Goal: Information Seeking & Learning: Learn about a topic

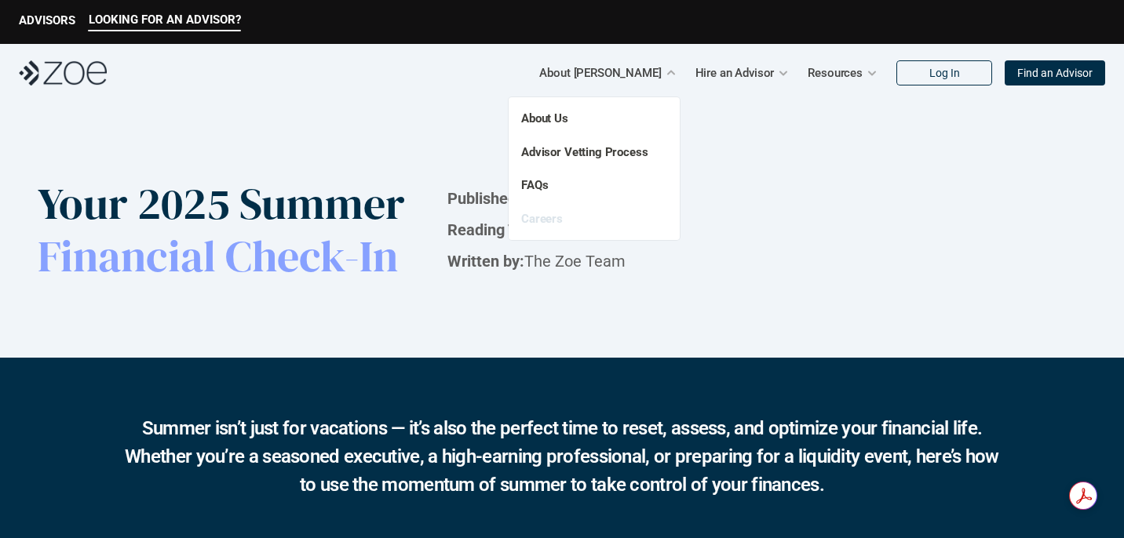
click at [553, 221] on link "Careers" at bounding box center [542, 219] width 42 height 14
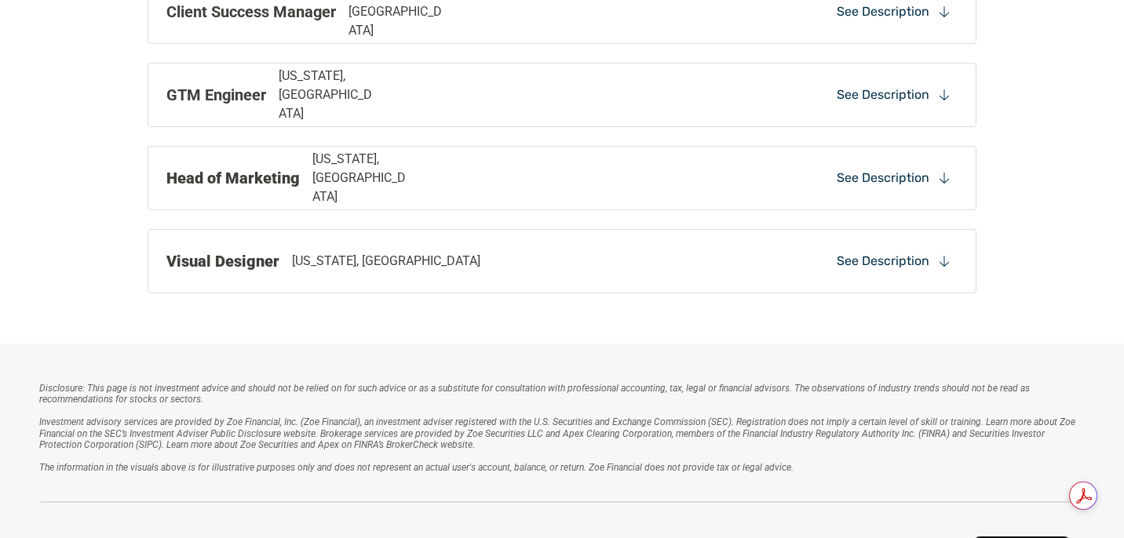
scroll to position [1811, 0]
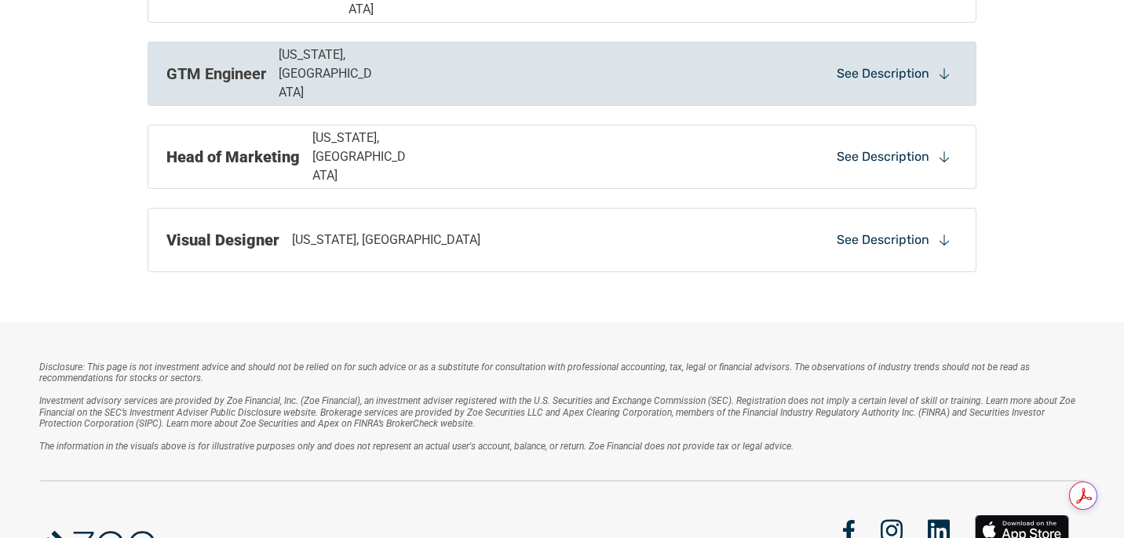
click at [741, 94] on div "GTM Engineer [US_STATE], [GEOGRAPHIC_DATA] See Description" at bounding box center [562, 74] width 829 height 64
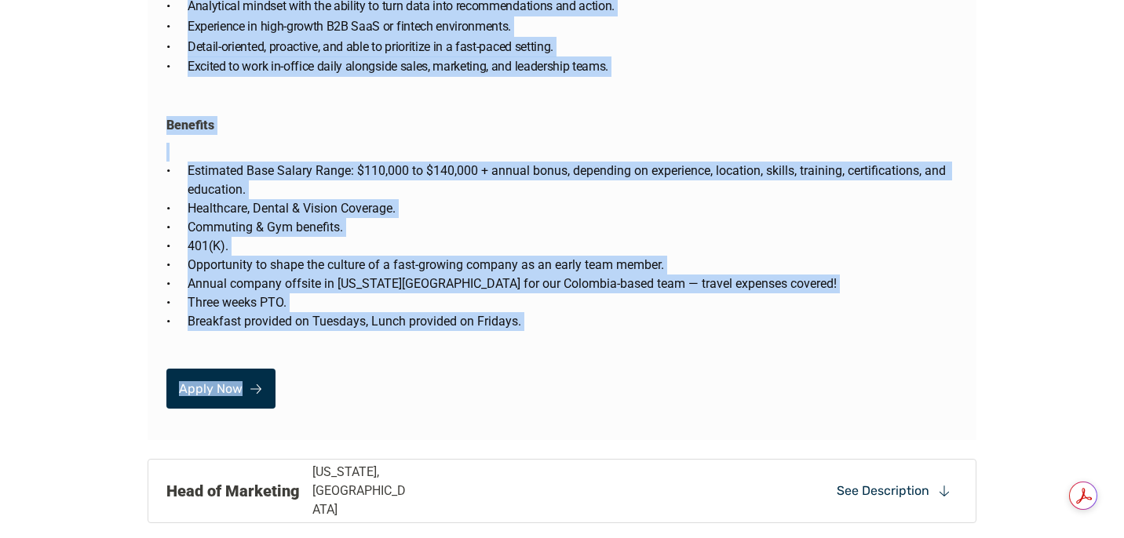
drag, startPoint x: 152, startPoint y: 131, endPoint x: 627, endPoint y: 344, distance: 520.2
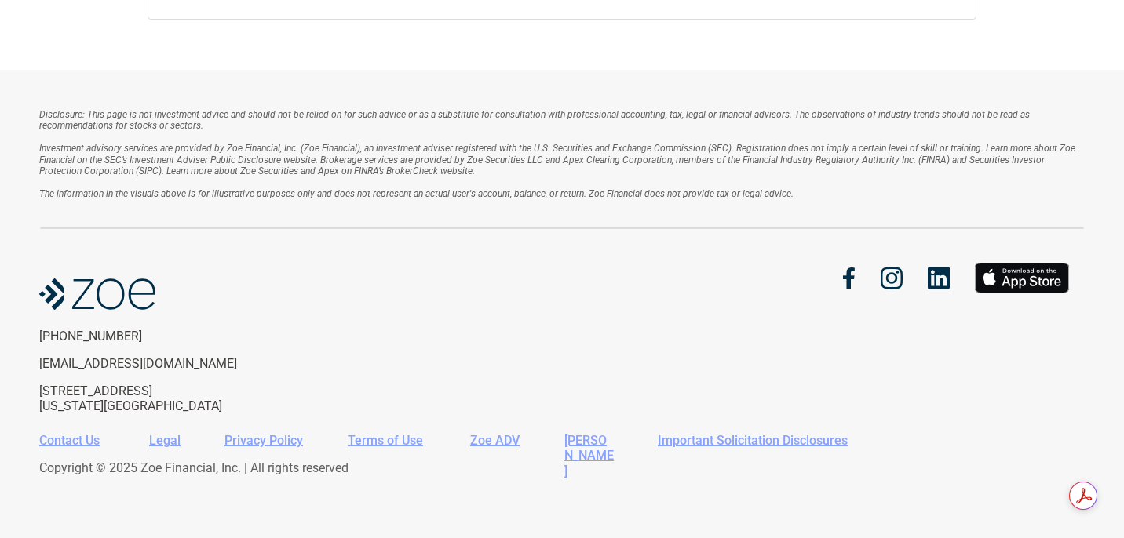
scroll to position [2064, 0]
copy div "Lorem Ips Dol si am con-ad-eli seddoe temporin utla etdol magnaal enim adm veni…"
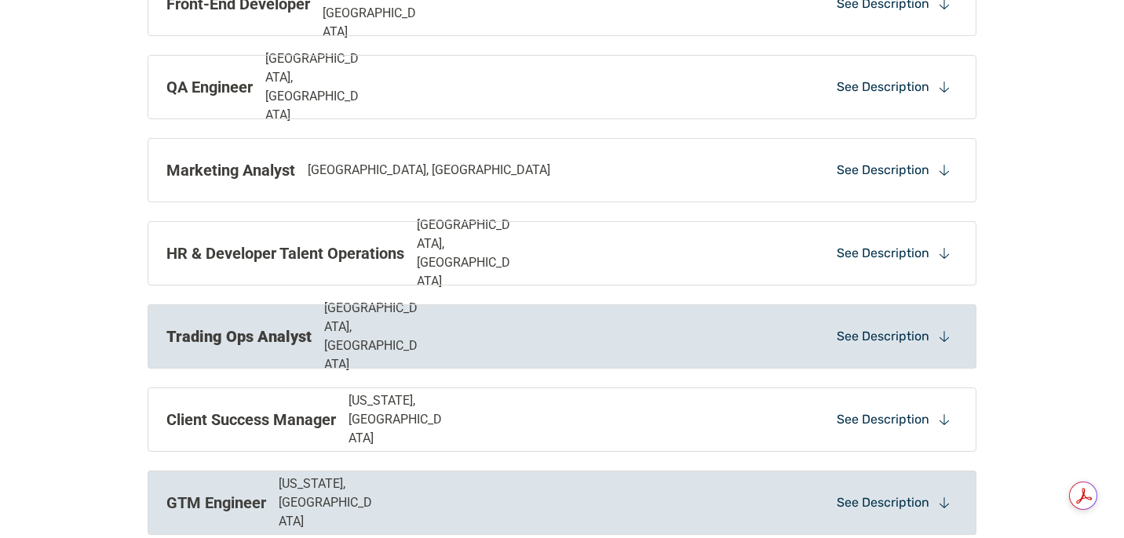
scroll to position [1379, 0]
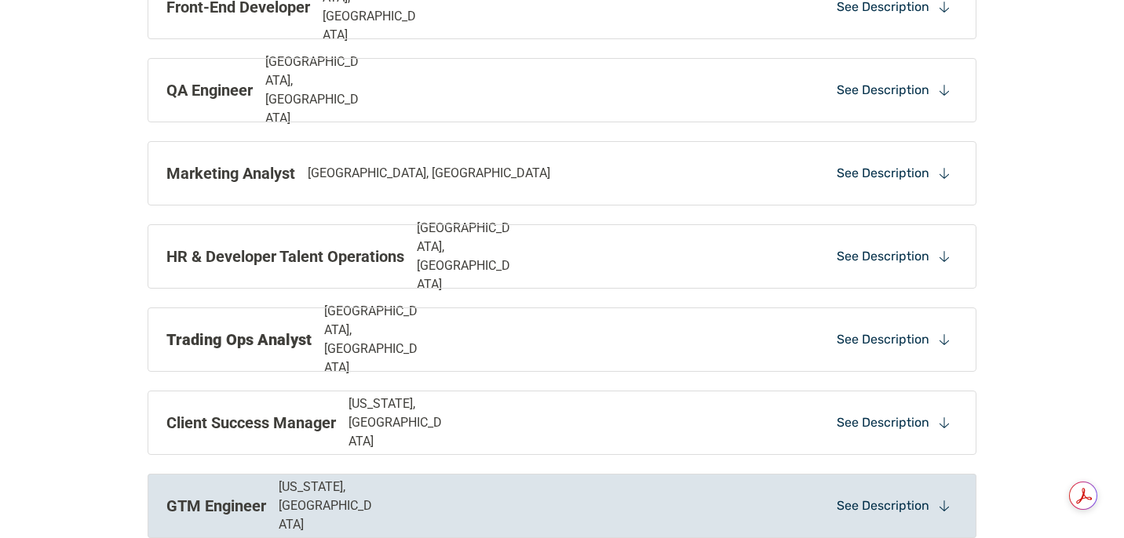
click at [615, 481] on div "GTM Engineer [US_STATE], [GEOGRAPHIC_DATA] See Description" at bounding box center [562, 506] width 829 height 64
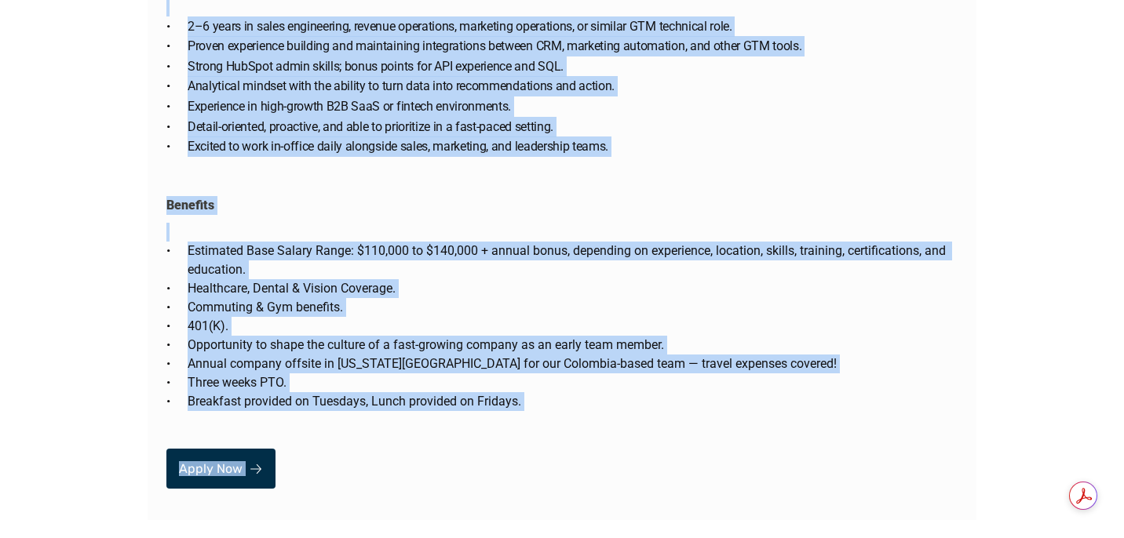
scroll to position [3219, 0]
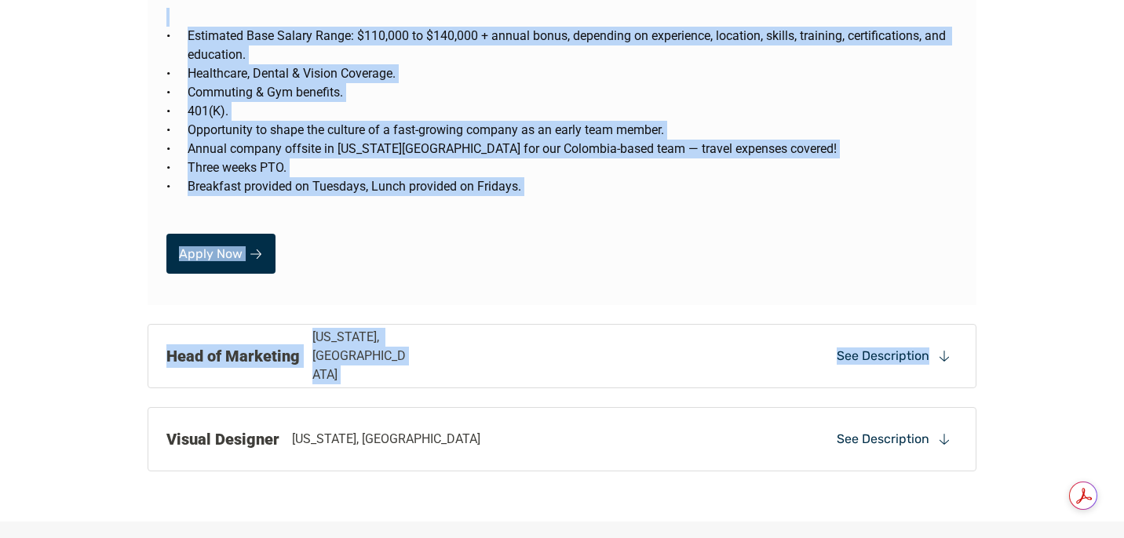
drag, startPoint x: 156, startPoint y: 88, endPoint x: 555, endPoint y: 166, distance: 406.2
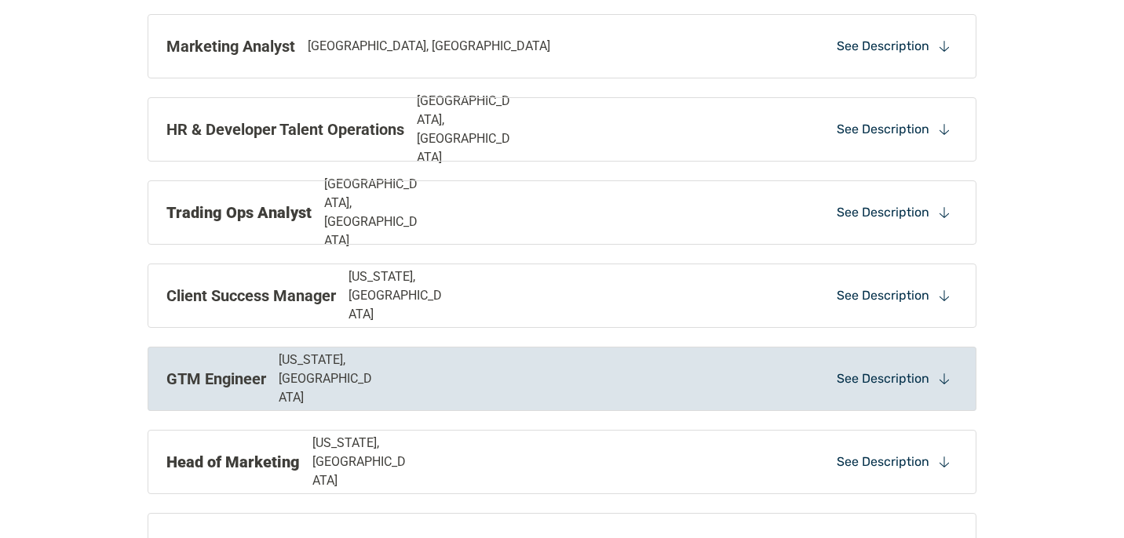
scroll to position [1554, 0]
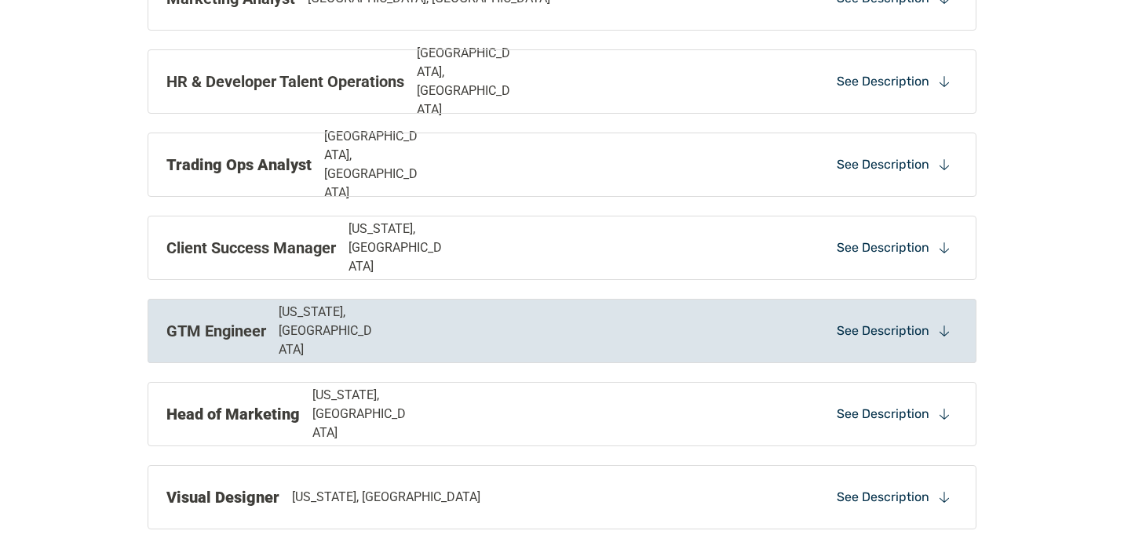
click at [486, 316] on div "GTM Engineer [US_STATE], [GEOGRAPHIC_DATA] See Description" at bounding box center [562, 331] width 829 height 64
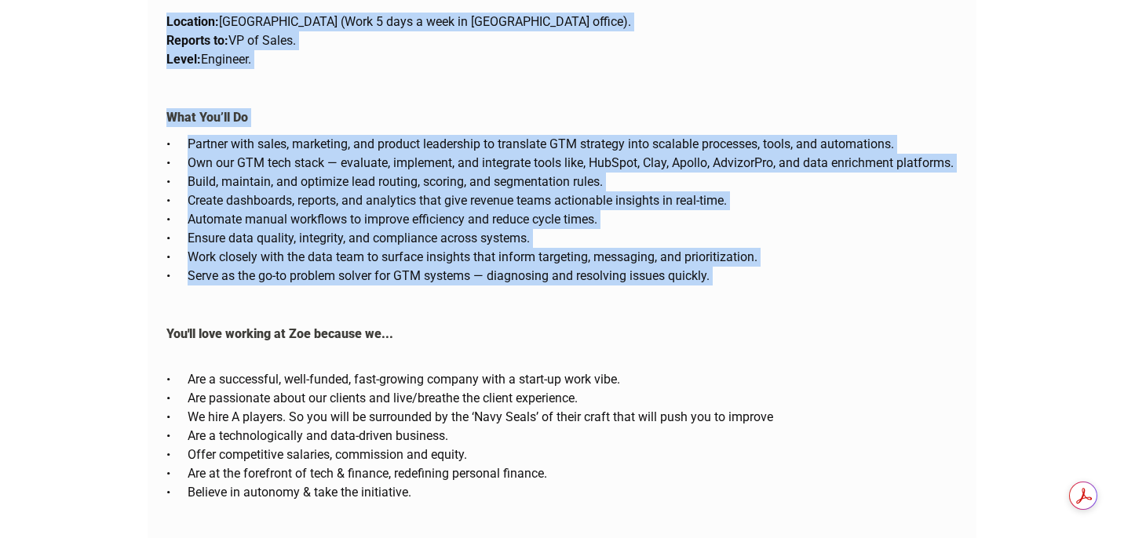
scroll to position [2488, 0]
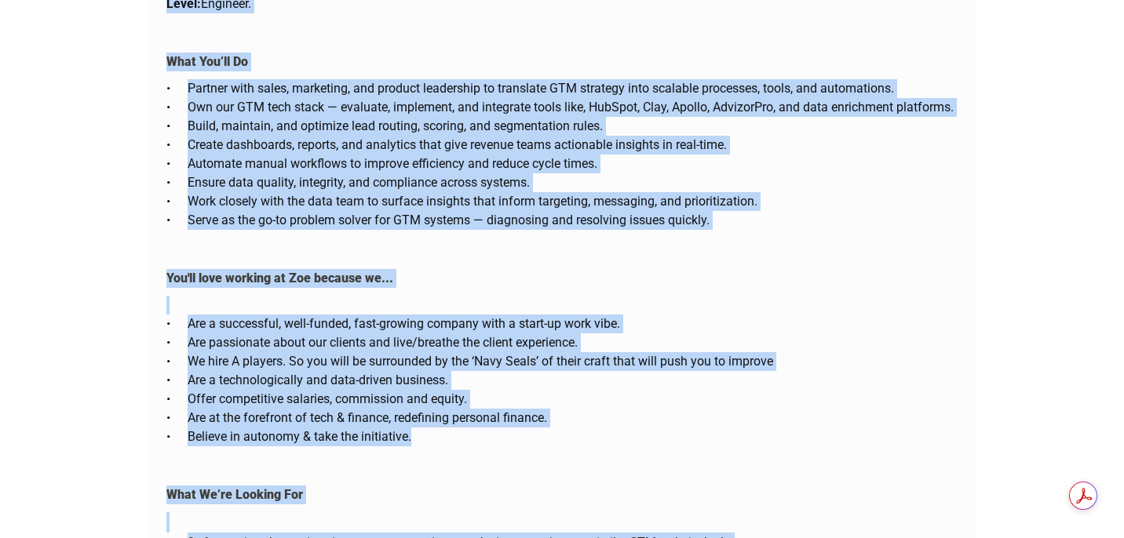
drag, startPoint x: 166, startPoint y: 155, endPoint x: 450, endPoint y: 413, distance: 383.4
click at [450, 413] on div "About [PERSON_NAME] is an end-to-end wealth platform that helps clients grow an…" at bounding box center [562, 184] width 829 height 1511
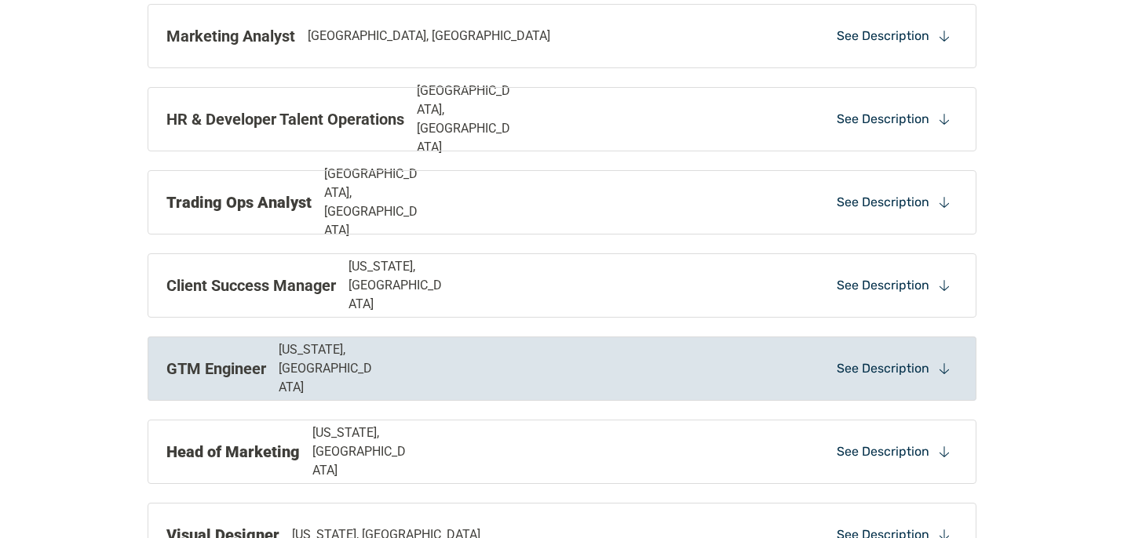
scroll to position [1515, 0]
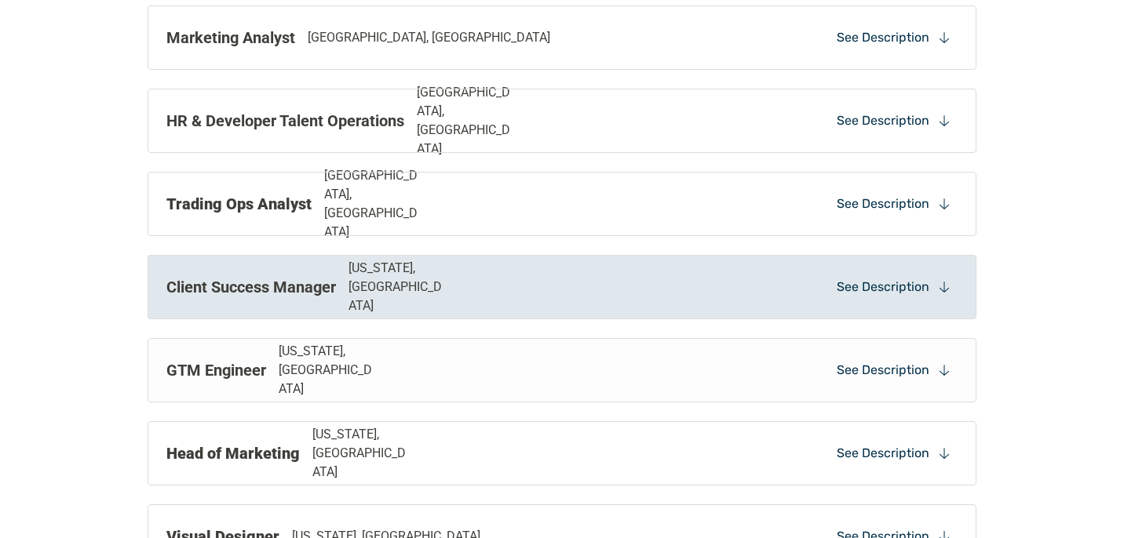
click at [497, 374] on div "GTM Engineer [US_STATE], [GEOGRAPHIC_DATA]" at bounding box center [401, 370] width 471 height 57
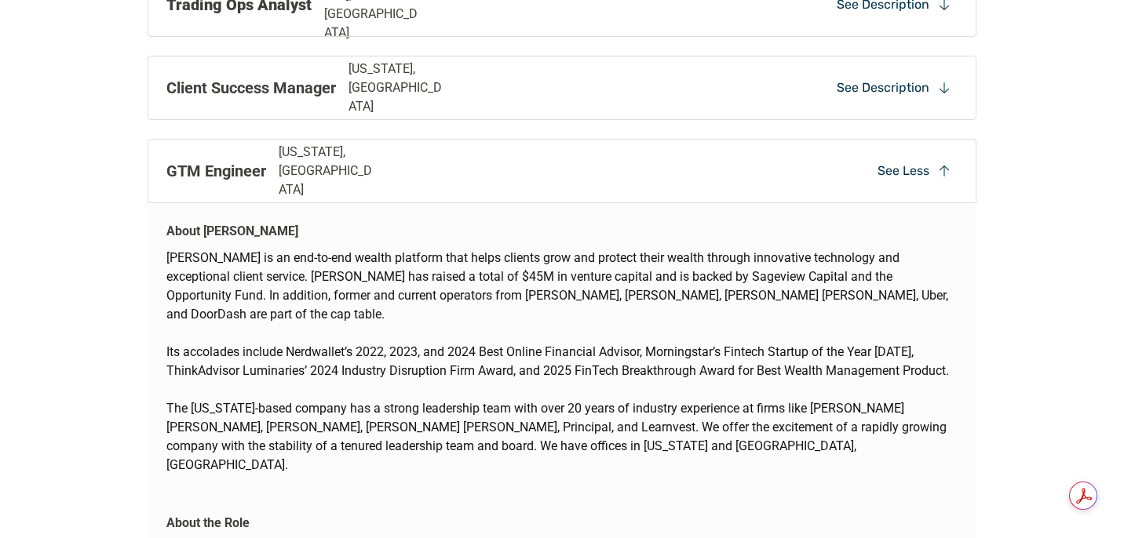
scroll to position [1724, 0]
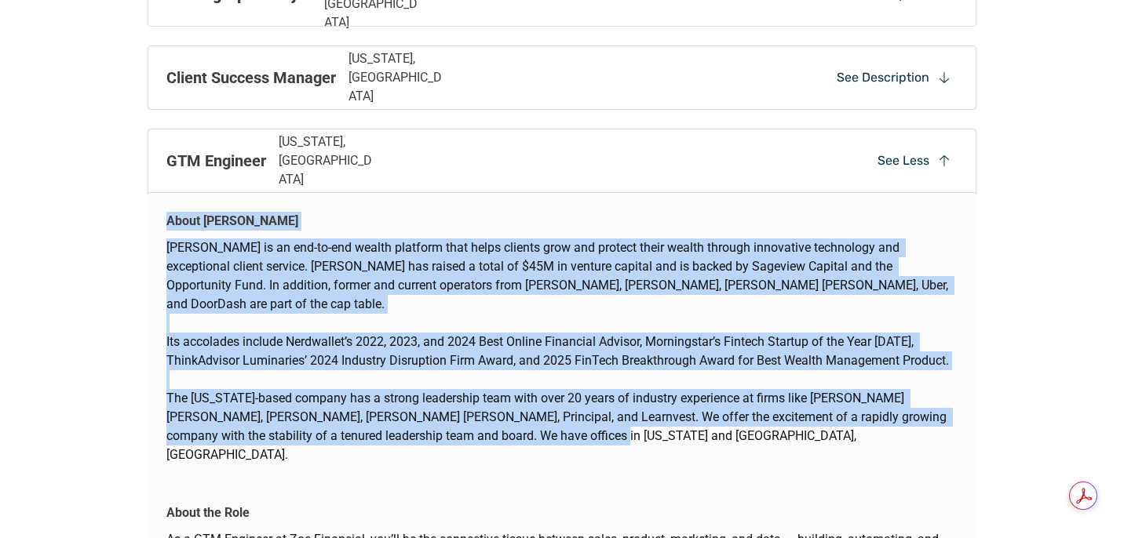
drag, startPoint x: 162, startPoint y: 211, endPoint x: 609, endPoint y: 437, distance: 501.2
click at [609, 437] on div "About [PERSON_NAME] is an end-to-end wealth platform that helps clients grow an…" at bounding box center [562, 335] width 829 height 284
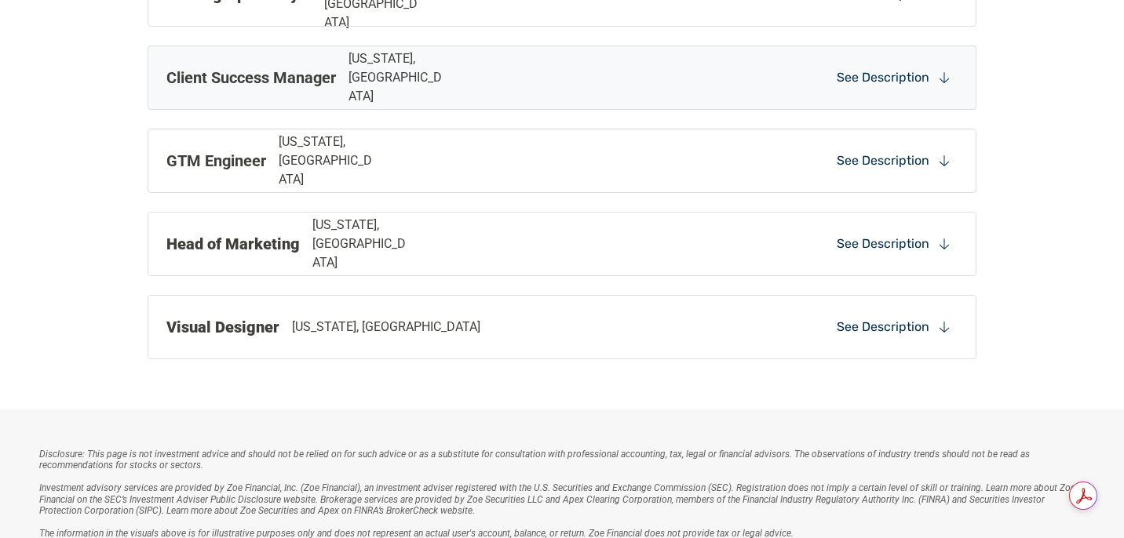
click at [463, 138] on div "GTM Engineer [US_STATE], [GEOGRAPHIC_DATA] See Description" at bounding box center [562, 161] width 829 height 64
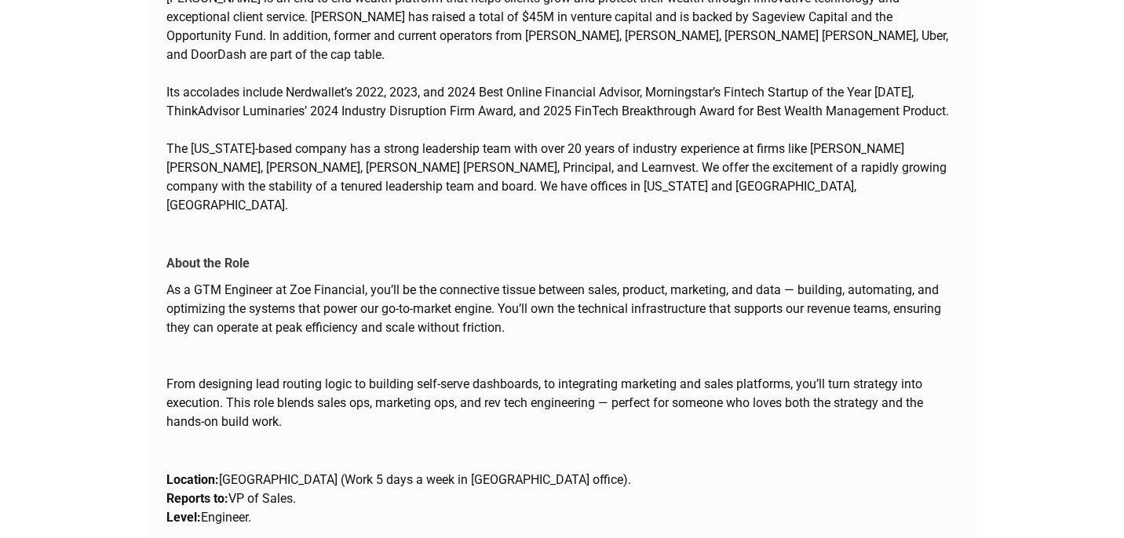
scroll to position [1936, 0]
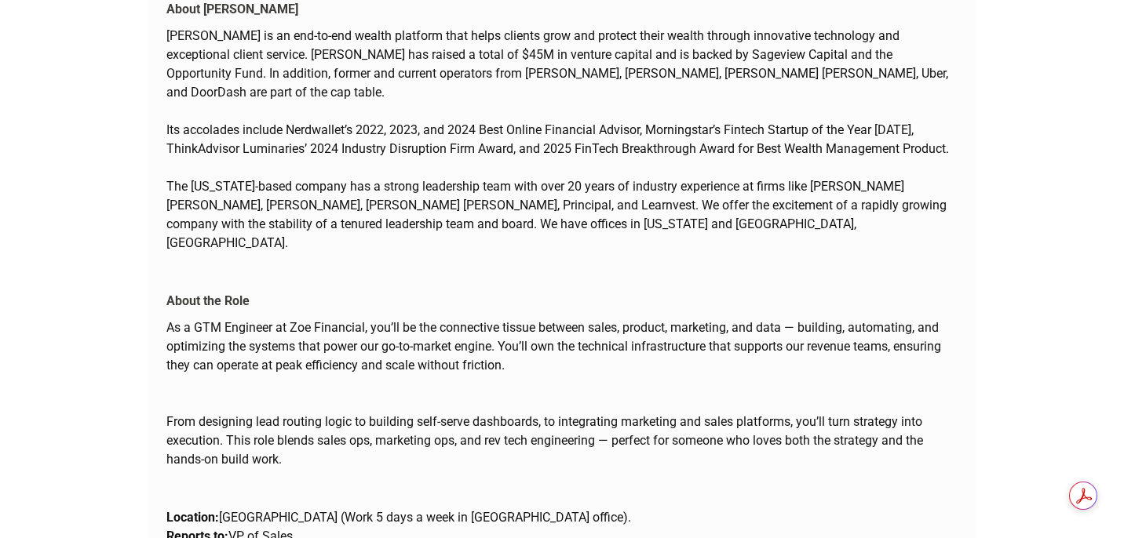
drag, startPoint x: 166, startPoint y: 250, endPoint x: 454, endPoint y: 514, distance: 390.4
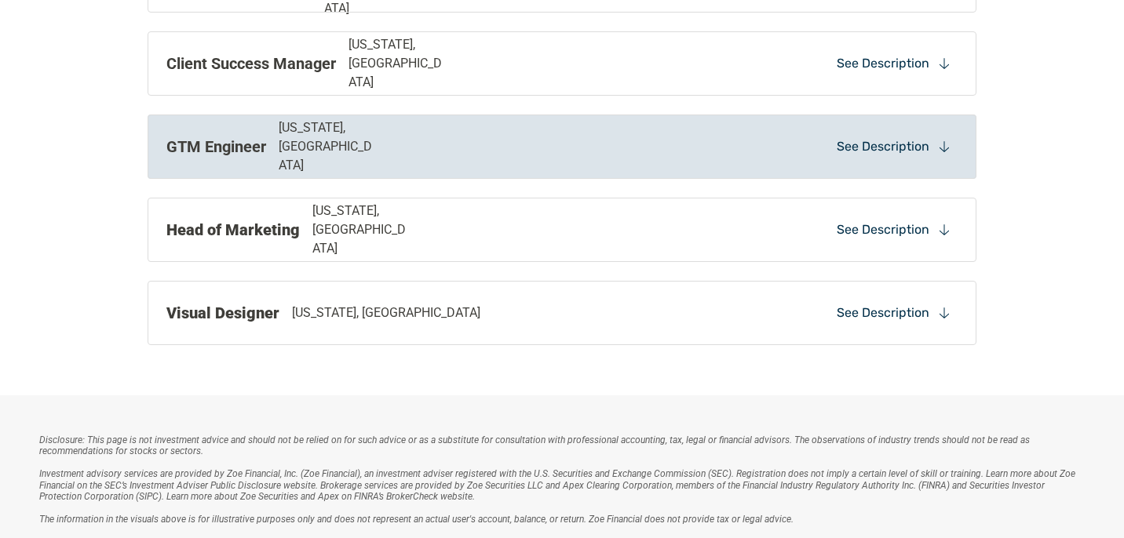
scroll to position [1718, 0]
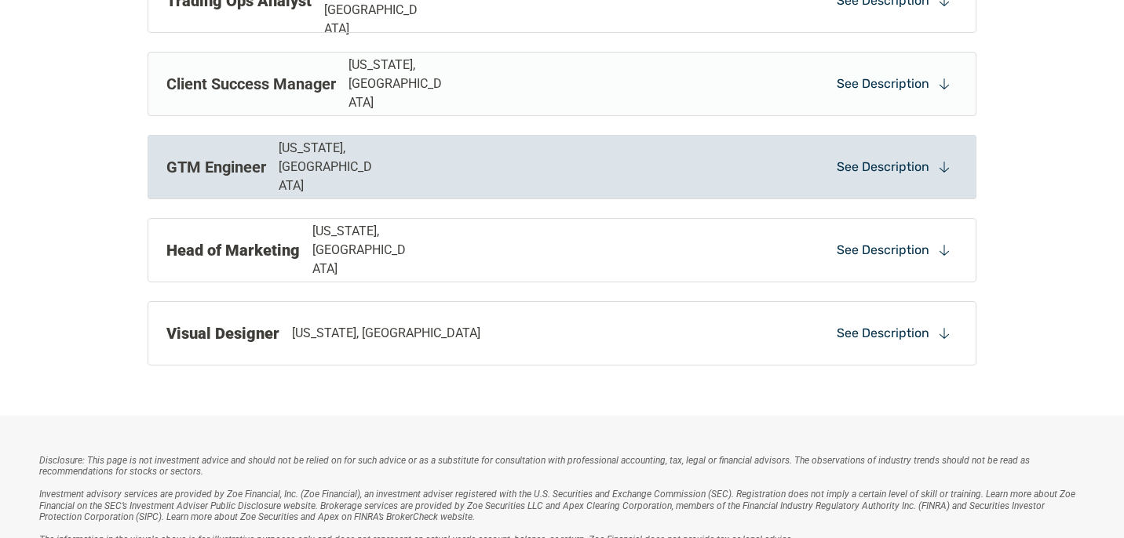
click at [541, 191] on div "GTM Engineer [US_STATE], [GEOGRAPHIC_DATA] See Description" at bounding box center [562, 167] width 829 height 64
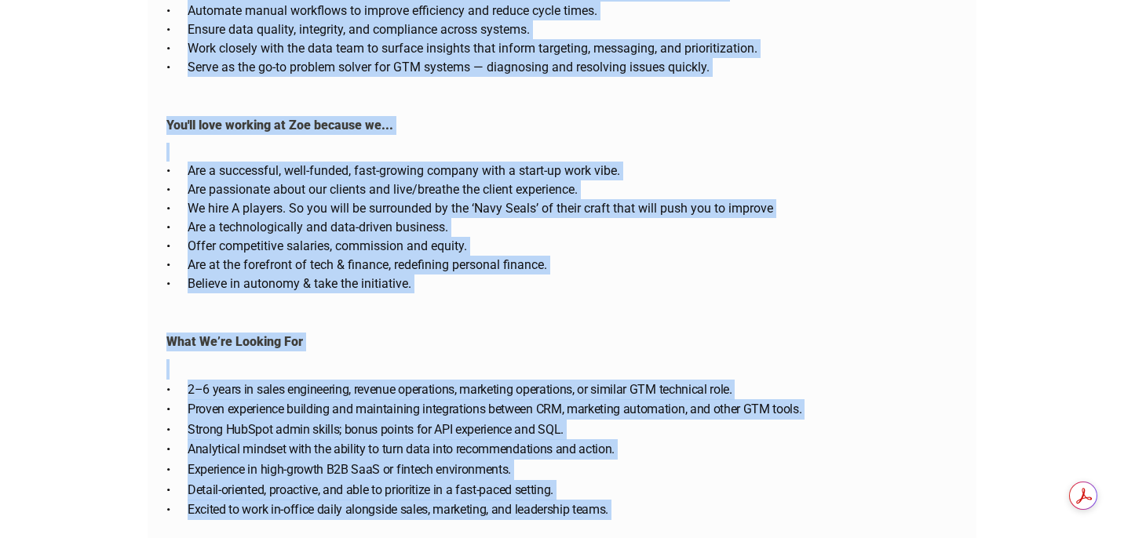
scroll to position [2680, 0]
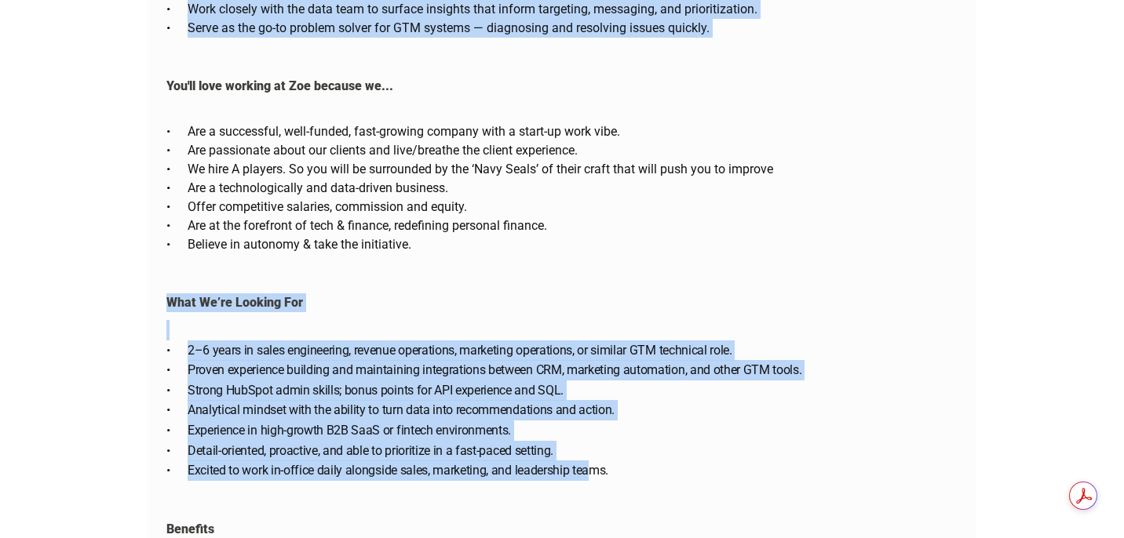
drag, startPoint x: 169, startPoint y: 228, endPoint x: 589, endPoint y: 458, distance: 479.4
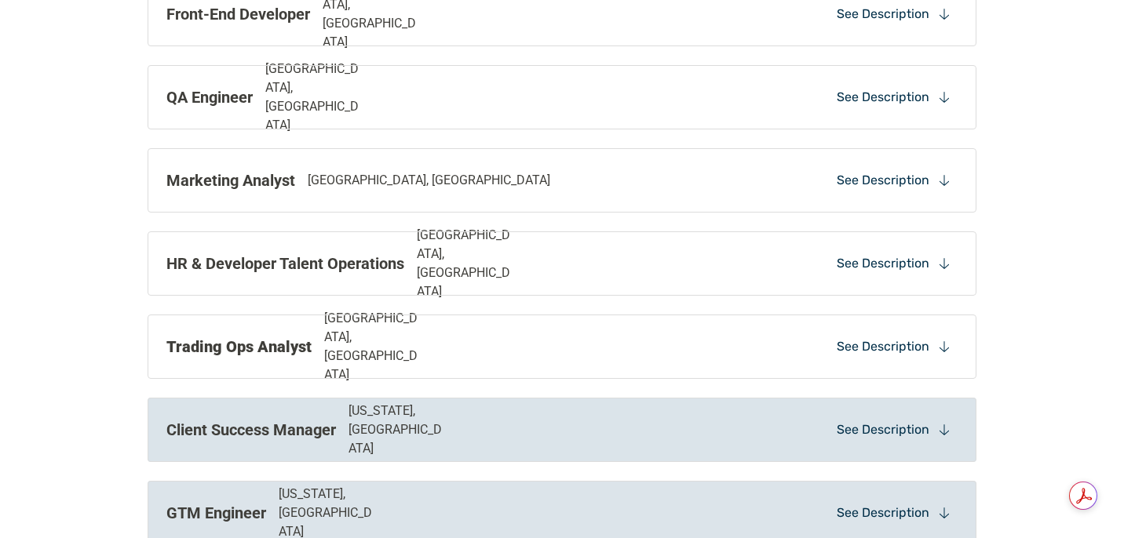
scroll to position [1365, 0]
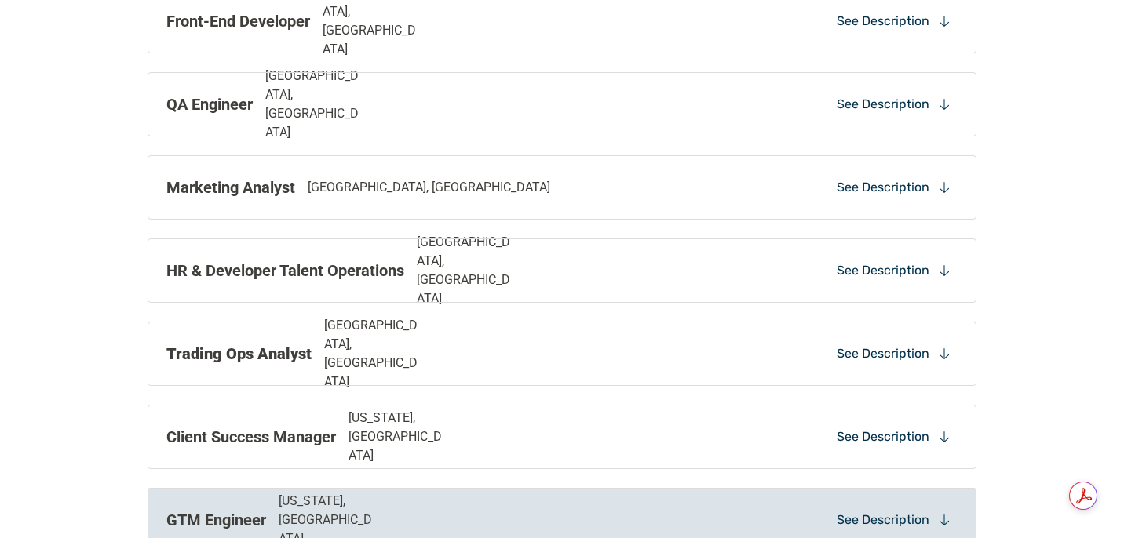
click at [528, 491] on div "GTM Engineer [US_STATE], [GEOGRAPHIC_DATA] See Description" at bounding box center [562, 520] width 829 height 64
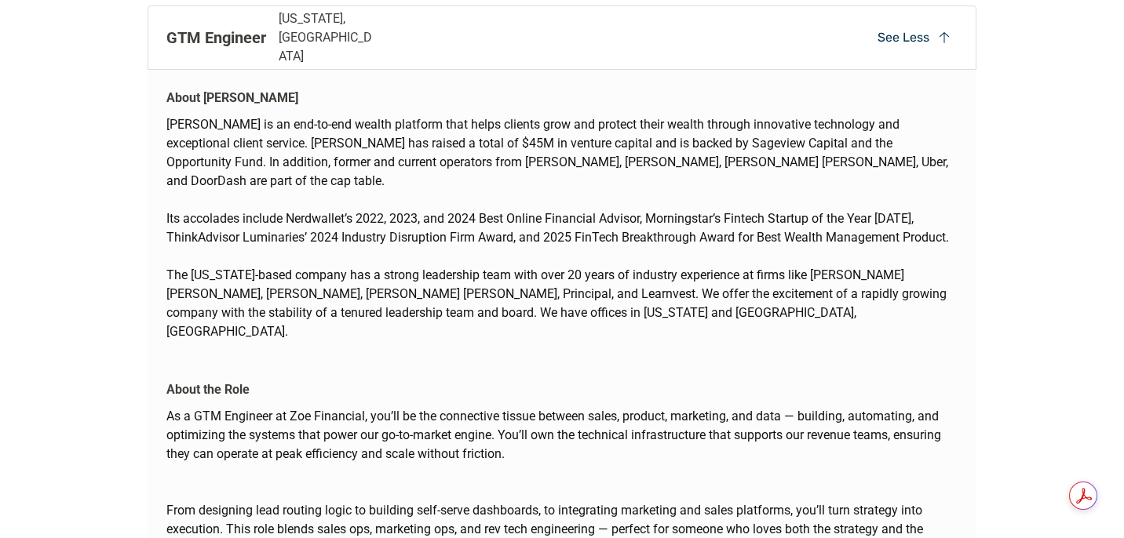
scroll to position [1855, 0]
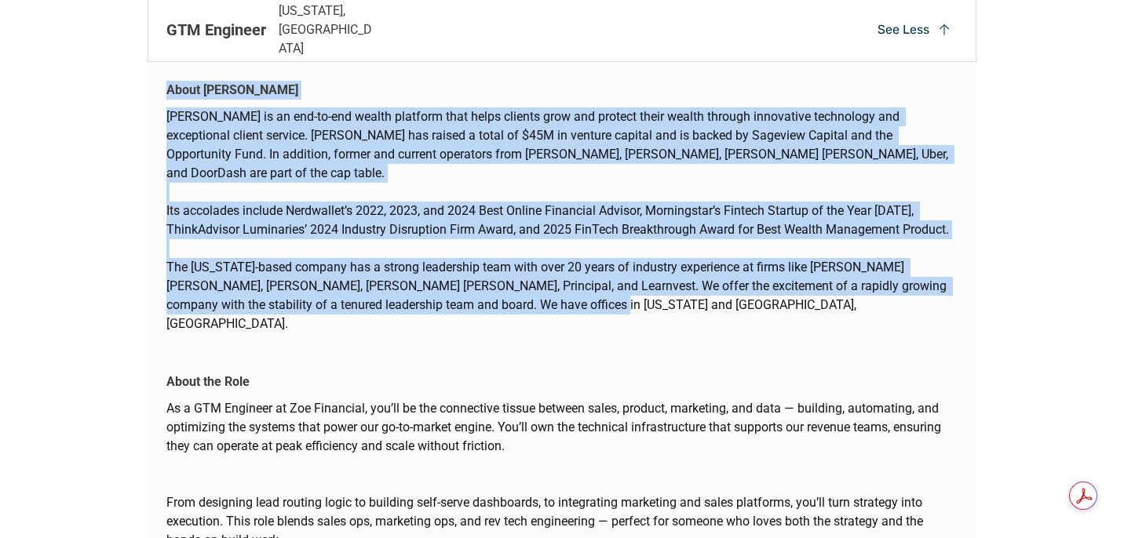
drag, startPoint x: 153, startPoint y: 88, endPoint x: 593, endPoint y: 290, distance: 483.5
click at [593, 290] on div "About [PERSON_NAME] is an end-to-end wealth platform that helps clients grow an…" at bounding box center [562, 204] width 829 height 284
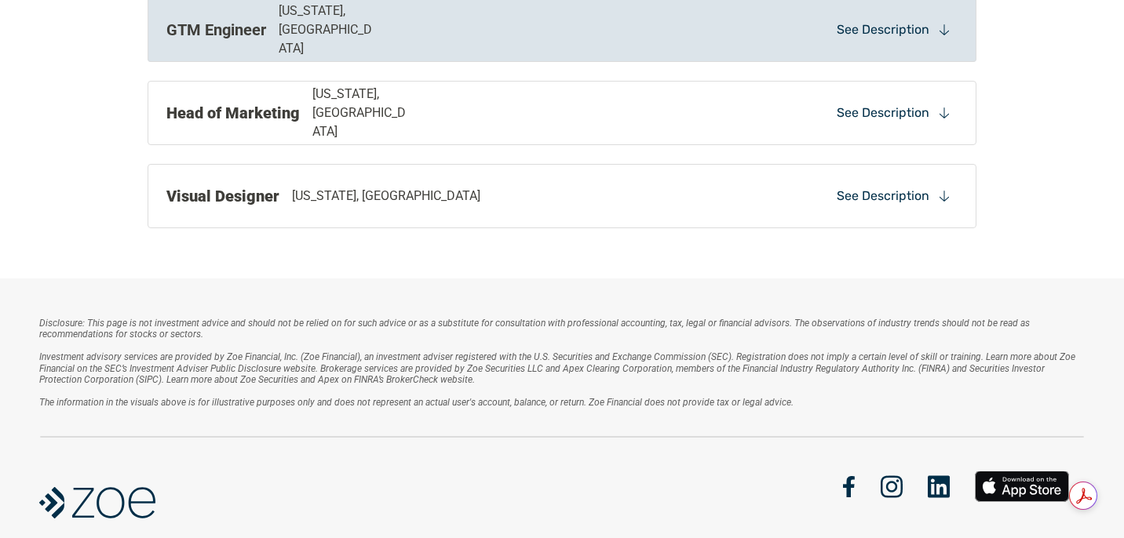
click at [576, 60] on div "GTM Engineer [US_STATE], [GEOGRAPHIC_DATA] See Description" at bounding box center [562, 30] width 829 height 64
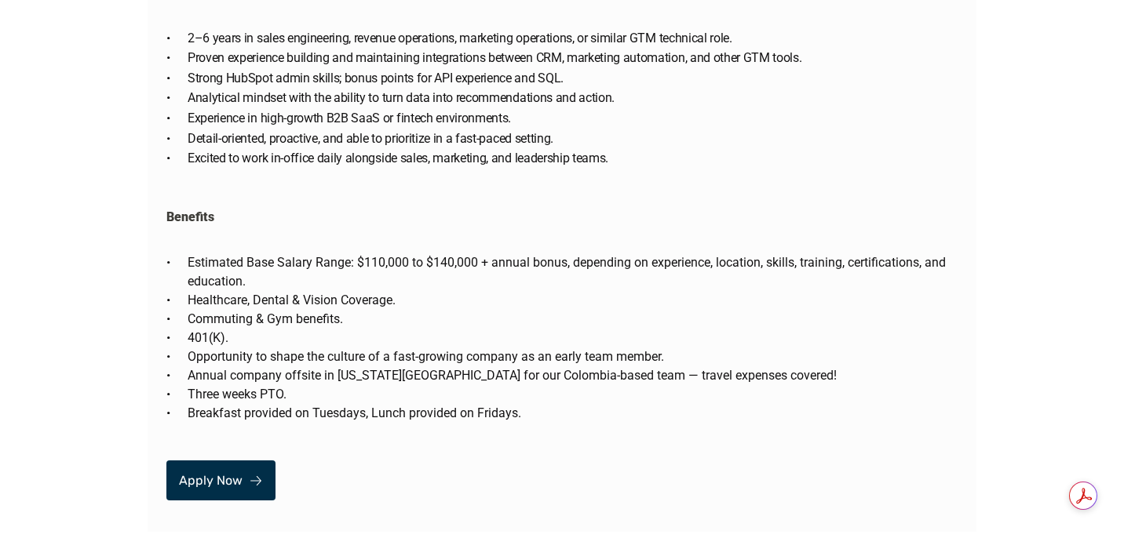
scroll to position [2993, 0]
